Goal: Task Accomplishment & Management: Manage account settings

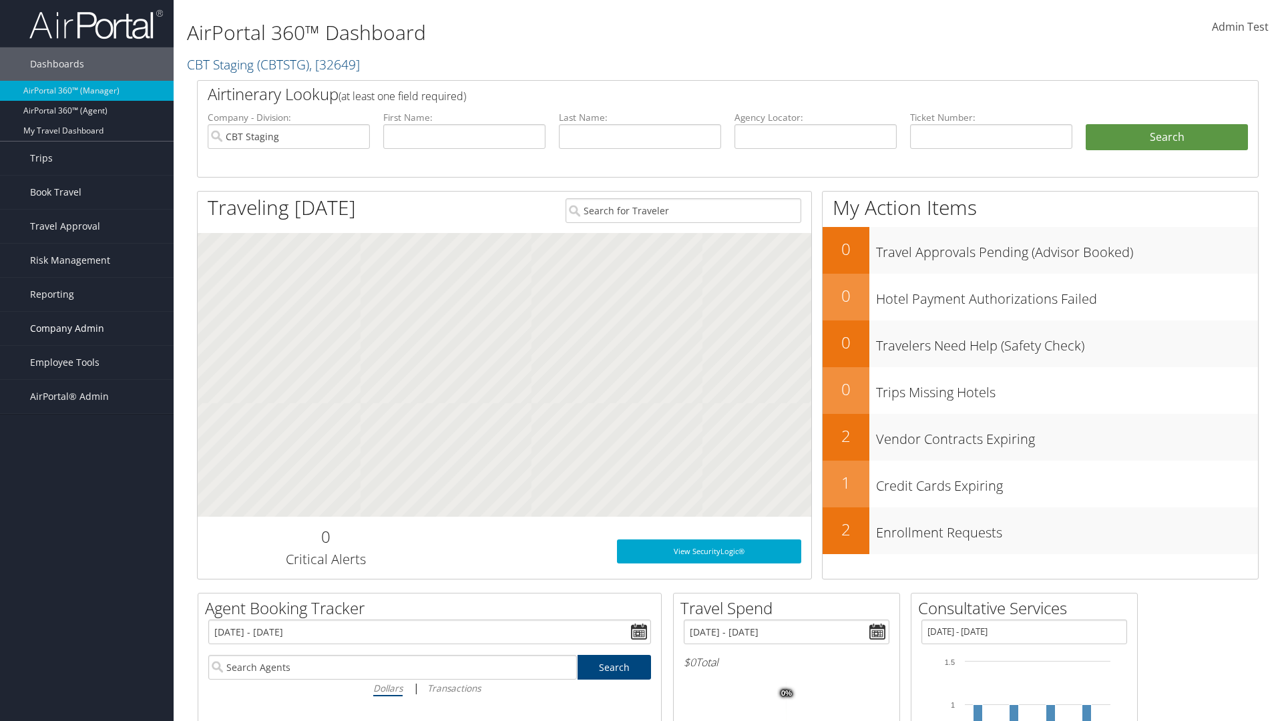
click at [87, 328] on span "Company Admin" at bounding box center [67, 328] width 74 height 33
click at [87, 395] on link "People" at bounding box center [87, 395] width 174 height 20
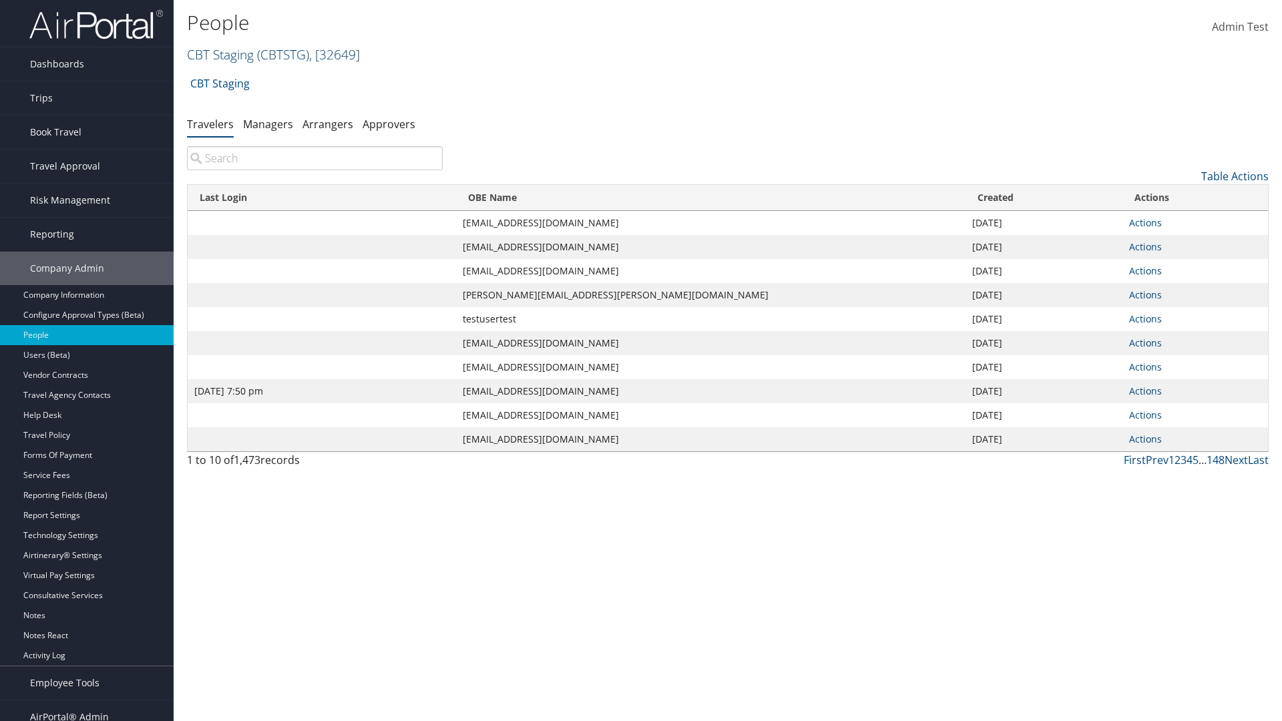
click at [220, 54] on link "CBT Staging ( CBTSTG ) , [ 32649 ]" at bounding box center [273, 54] width 173 height 18
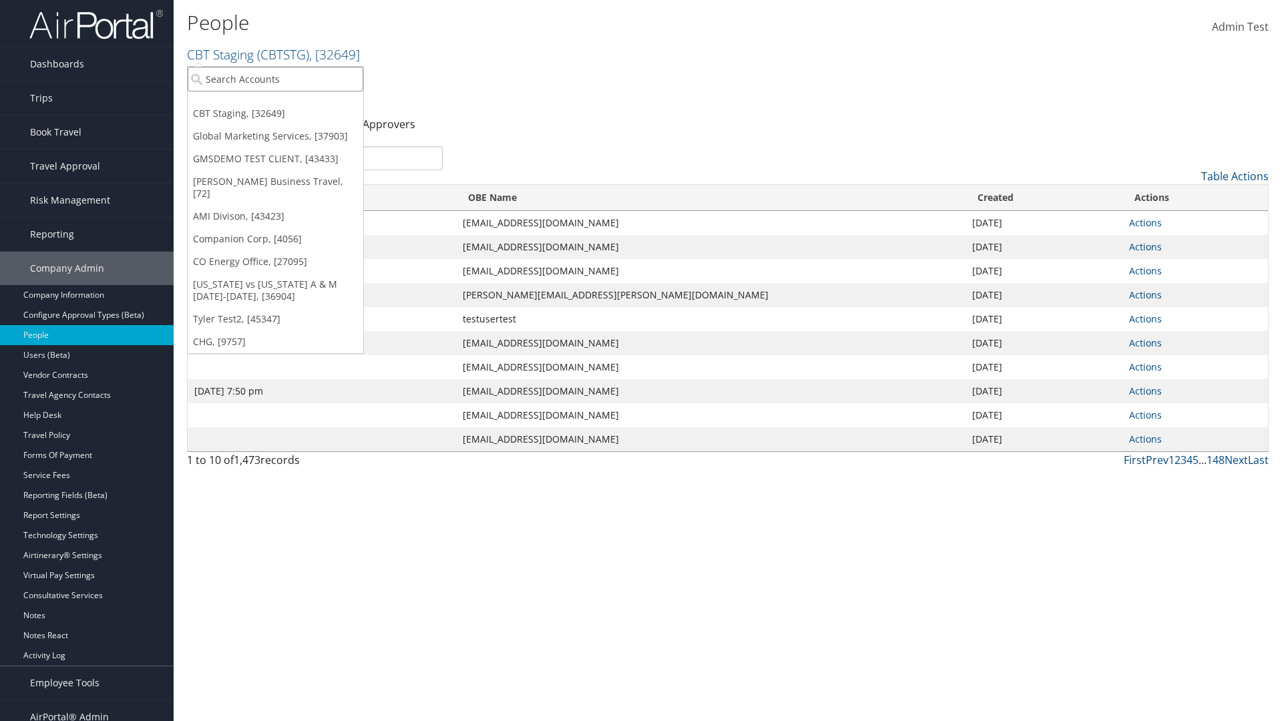
click at [275, 79] on input "search" at bounding box center [276, 79] width 176 height 25
type input "CBTSTG"
click at [275, 103] on div "CBT Staging (CBTSTG), [32649]" at bounding box center [275, 103] width 190 height 12
